Goal: Task Accomplishment & Management: Manage account settings

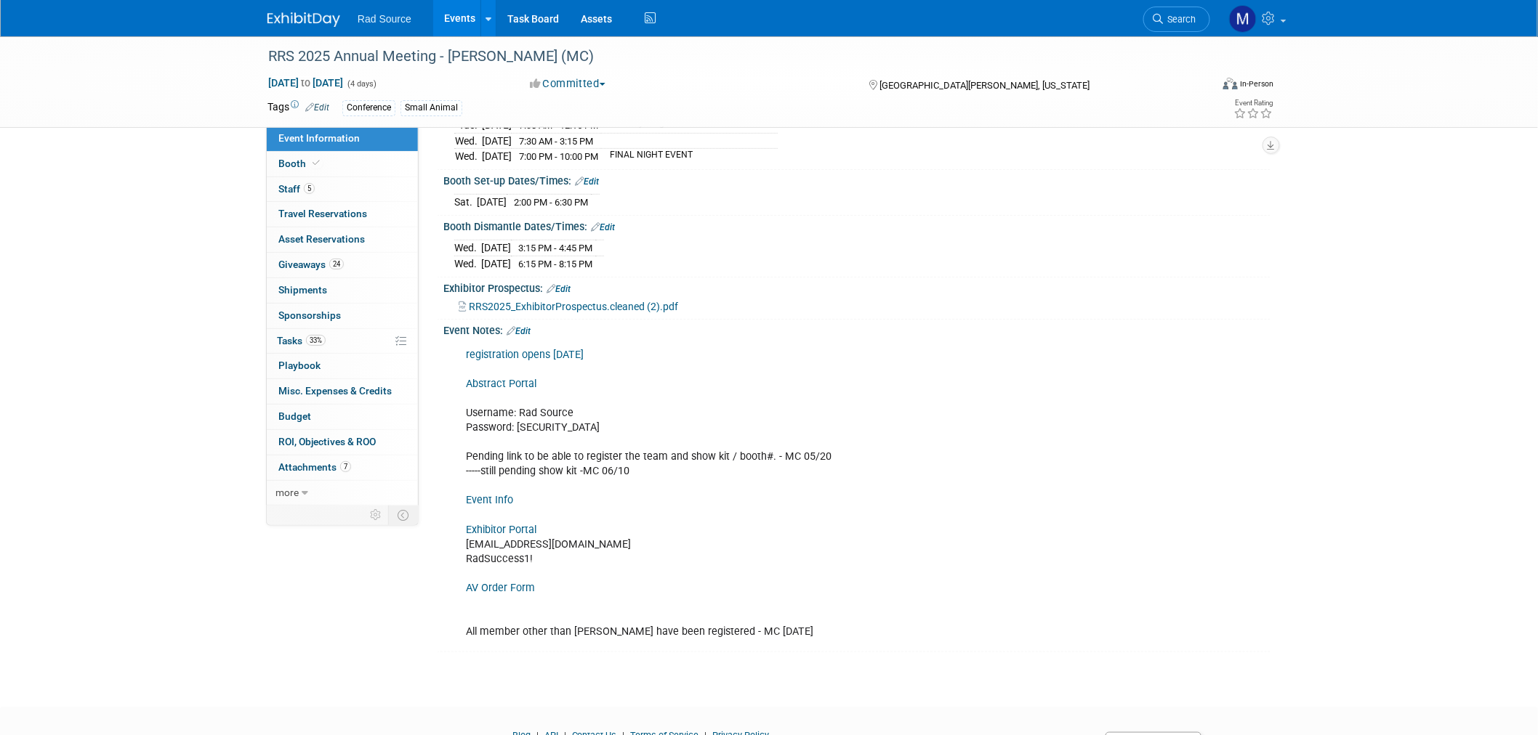
click at [526, 328] on link "Edit" at bounding box center [518, 331] width 24 height 10
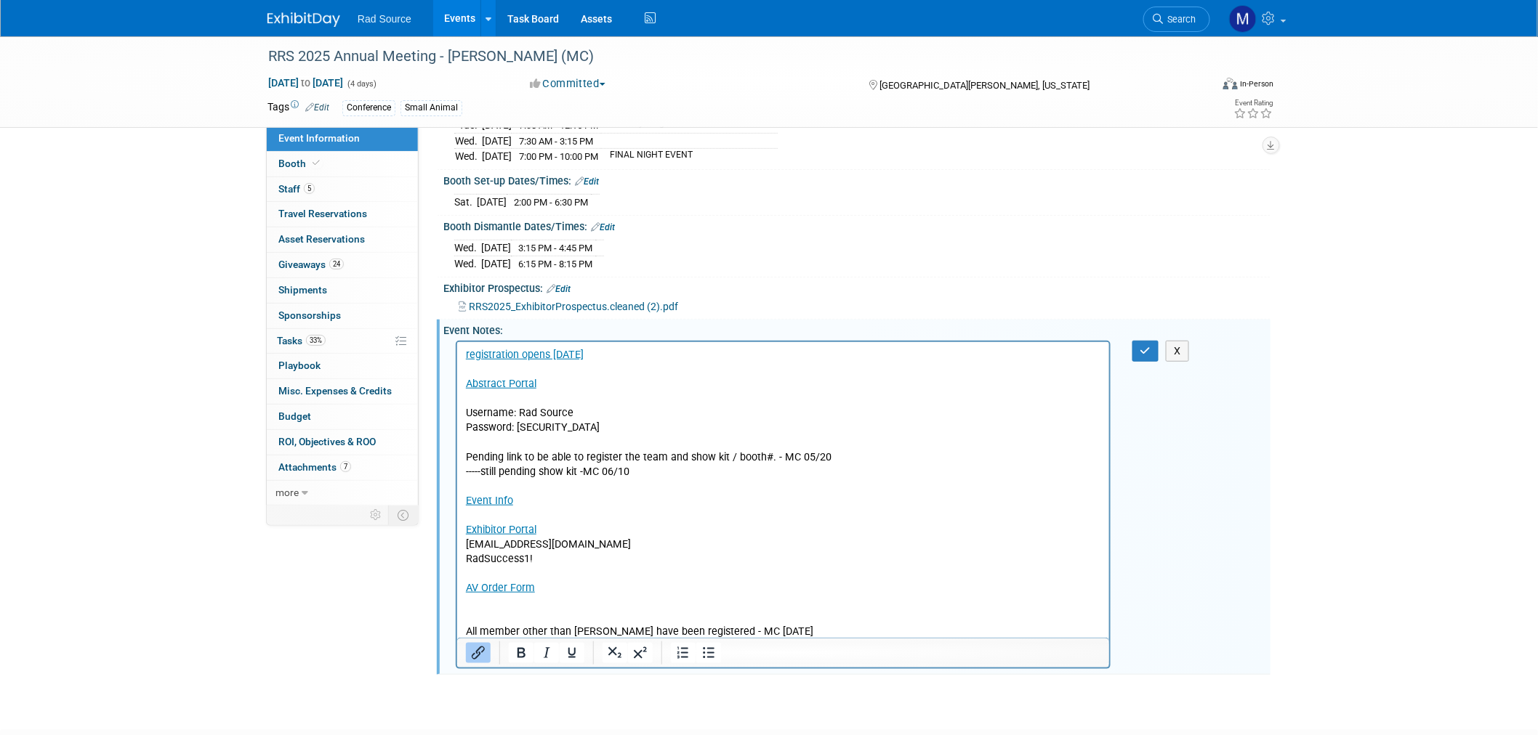
click at [525, 559] on p "registration opens [DATE] Abstract Portal Username: Rad Source Password: [SECUR…" at bounding box center [782, 493] width 635 height 292
click at [1146, 351] on icon "button" at bounding box center [1145, 351] width 11 height 10
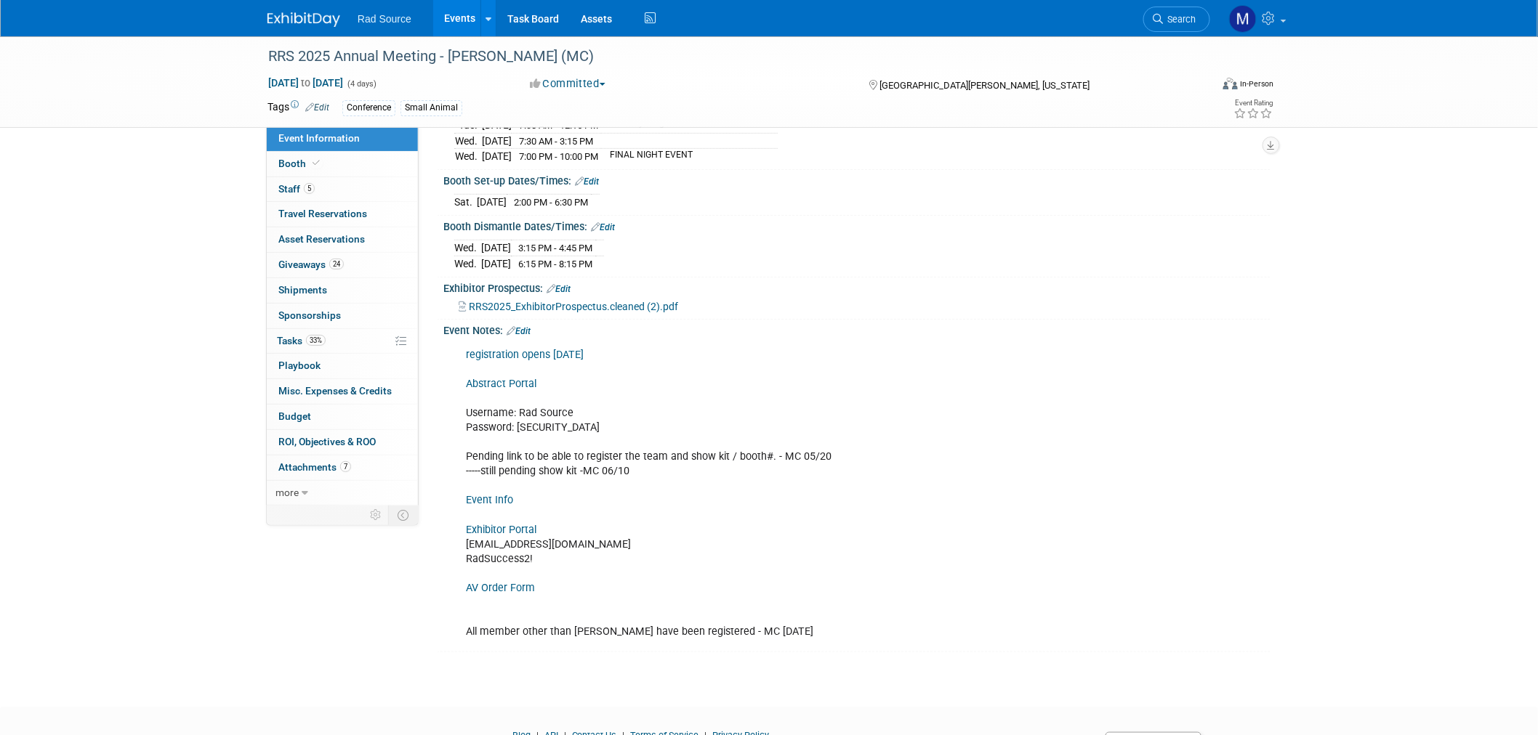
click at [320, 19] on img at bounding box center [303, 19] width 73 height 15
